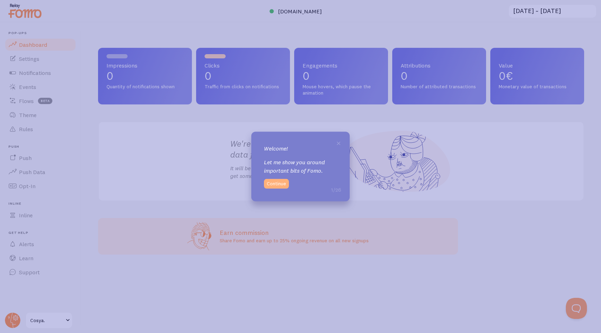
click at [284, 184] on button "Continue" at bounding box center [276, 184] width 25 height 10
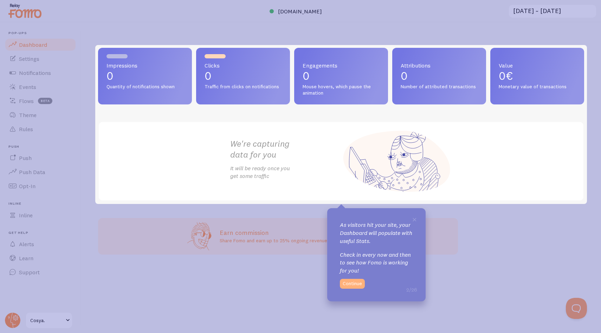
click at [355, 283] on button "Continue" at bounding box center [352, 284] width 25 height 10
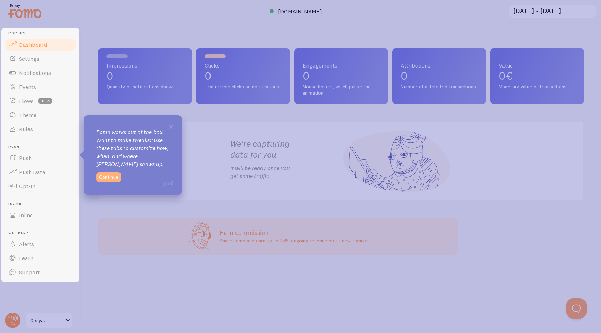
click at [112, 178] on button "Continue" at bounding box center [108, 177] width 25 height 10
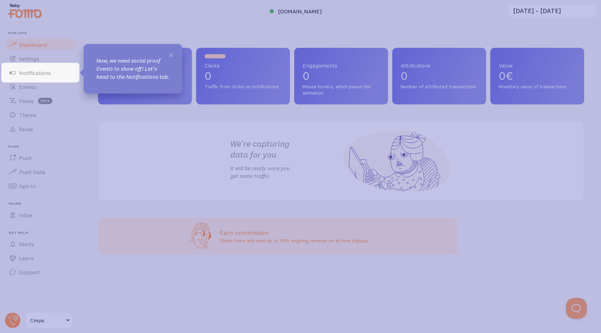
click at [171, 56] on span "×" at bounding box center [170, 55] width 5 height 11
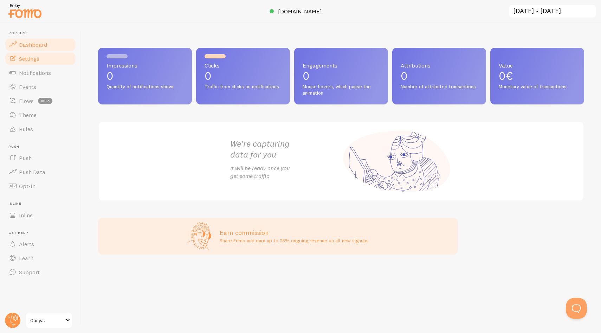
click at [36, 61] on span "Settings" at bounding box center [29, 58] width 20 height 7
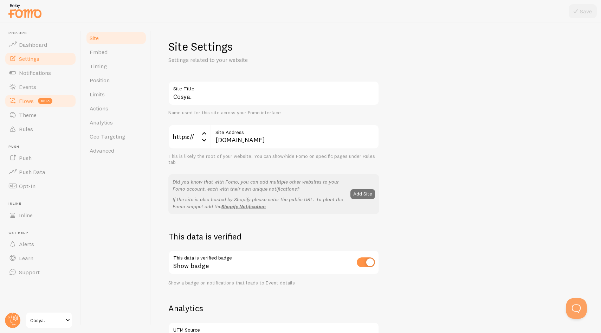
click at [23, 99] on span "Flows" at bounding box center [26, 100] width 15 height 7
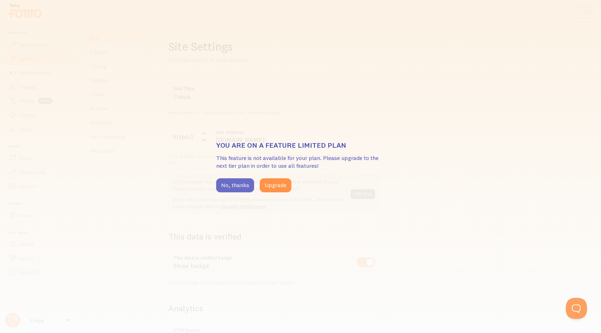
click at [236, 185] on button "No, thanks" at bounding box center [235, 185] width 38 height 14
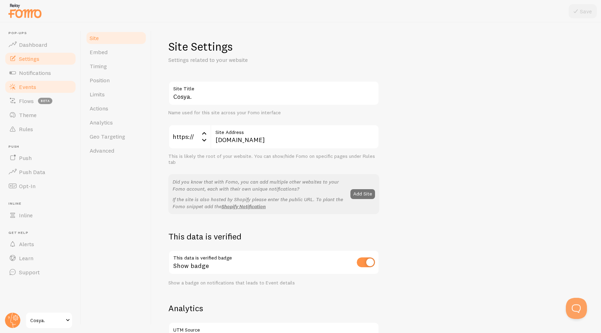
click at [26, 84] on span "Events" at bounding box center [27, 86] width 17 height 7
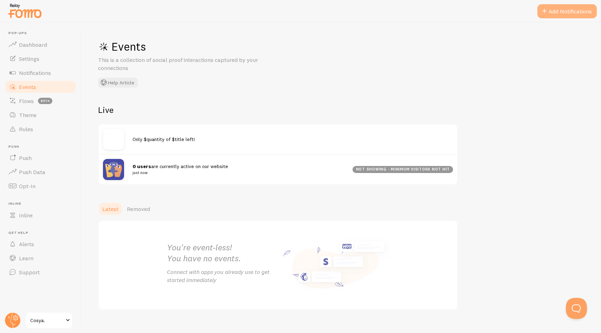
click at [586, 10] on button "Add Notifications" at bounding box center [567, 11] width 59 height 14
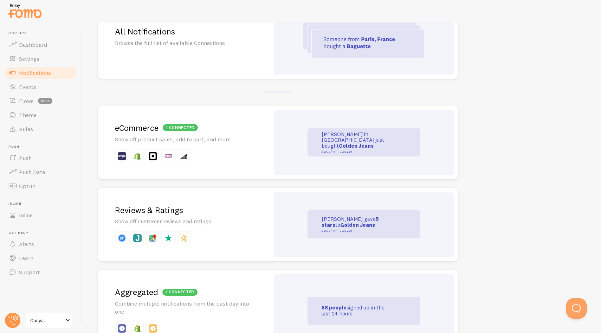
scroll to position [90, 0]
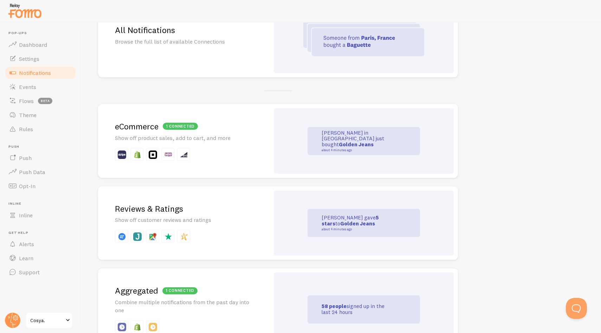
click at [367, 134] on p "[PERSON_NAME] in [GEOGRAPHIC_DATA] just bought Golden Jeans about 4 minutes ago" at bounding box center [357, 141] width 70 height 22
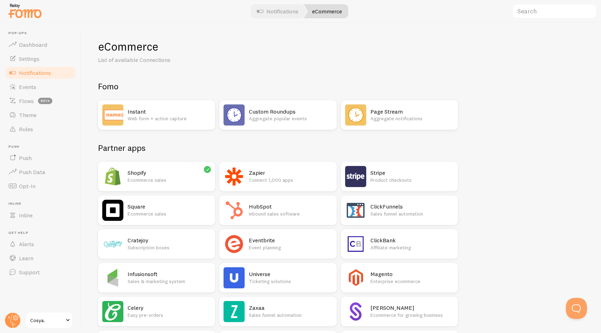
click at [139, 177] on p "Ecommerce sales" at bounding box center [169, 180] width 83 height 7
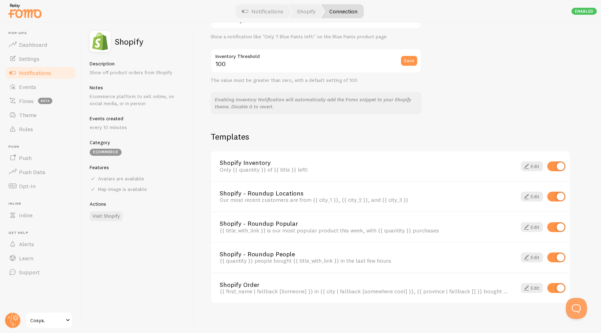
scroll to position [407, 0]
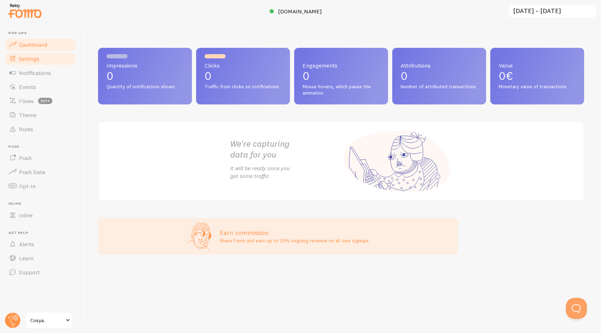
click at [35, 64] on link "Settings" at bounding box center [40, 59] width 72 height 14
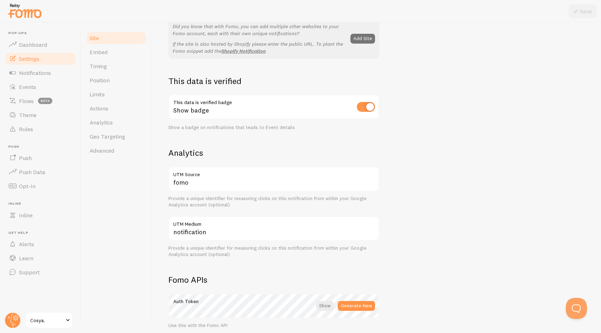
scroll to position [159, 0]
